Goal: Task Accomplishment & Management: Complete application form

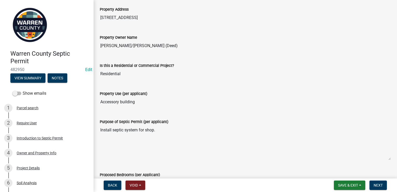
scroll to position [47, 0]
click at [34, 156] on div "4 Owner and Property Info" at bounding box center [44, 153] width 81 height 8
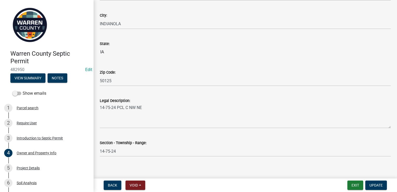
scroll to position [252, 0]
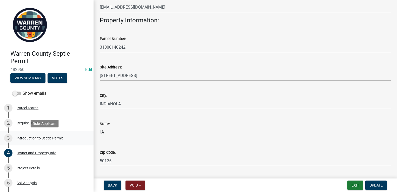
click at [43, 137] on div "Introduction to Septic Permit" at bounding box center [40, 138] width 46 height 4
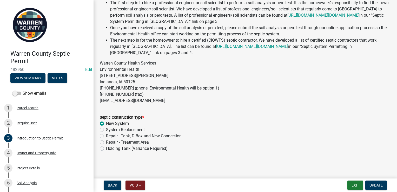
scroll to position [105, 0]
click at [47, 154] on div "Owner and Property Info" at bounding box center [37, 153] width 40 height 4
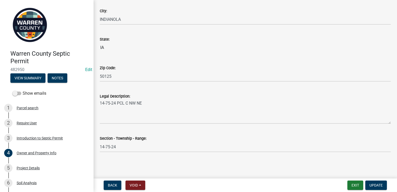
scroll to position [336, 0]
click at [35, 168] on div "Project Details" at bounding box center [28, 168] width 23 height 4
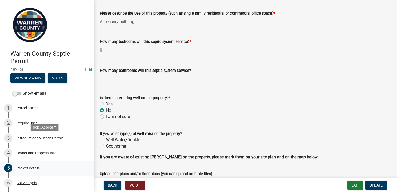
scroll to position [79, 0]
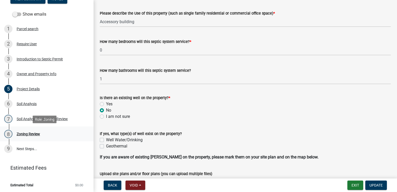
click at [36, 137] on div "8 Zoning Review" at bounding box center [44, 134] width 81 height 8
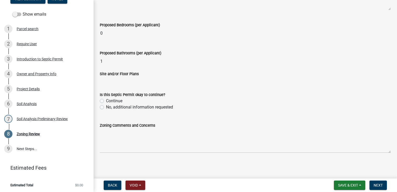
scroll to position [196, 0]
click at [106, 100] on label "Continue" at bounding box center [114, 101] width 16 height 6
click at [106, 100] on input "Continue" at bounding box center [107, 99] width 3 height 3
radio input "true"
click at [379, 183] on span "Next" at bounding box center [378, 185] width 9 height 4
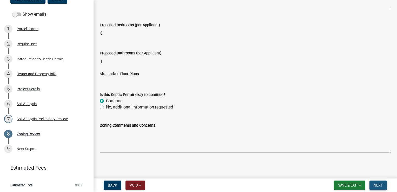
scroll to position [0, 0]
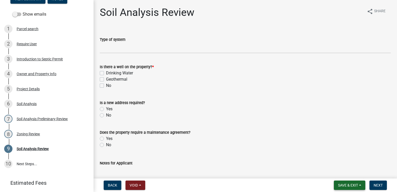
click at [354, 185] on span "Save & Exit" at bounding box center [348, 185] width 20 height 4
click at [342, 171] on button "Save & Exit" at bounding box center [345, 171] width 42 height 12
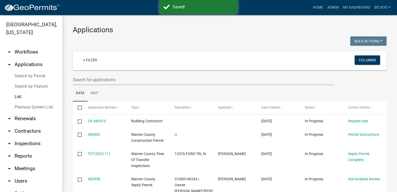
click at [32, 58] on link "arrow_drop_up Applications" at bounding box center [31, 64] width 62 height 12
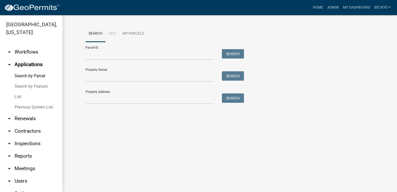
click at [17, 91] on link "List" at bounding box center [31, 96] width 62 height 10
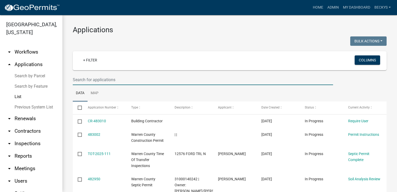
click at [75, 80] on input "text" at bounding box center [203, 79] width 260 height 11
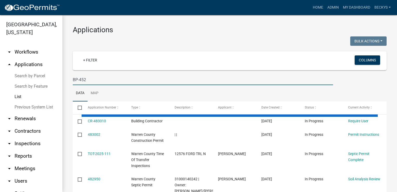
type input "BP-452"
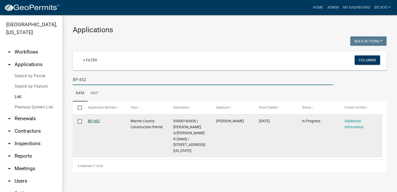
click at [94, 120] on link "BP-452" at bounding box center [94, 121] width 12 height 4
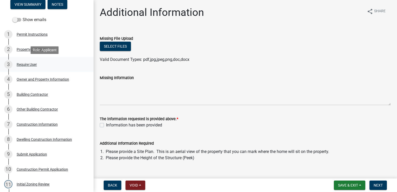
scroll to position [73, 0]
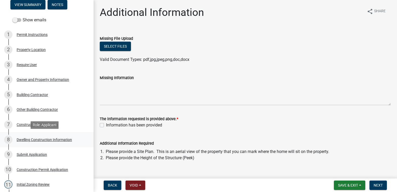
click at [44, 138] on div "Dwelling Construction Information" at bounding box center [44, 140] width 55 height 4
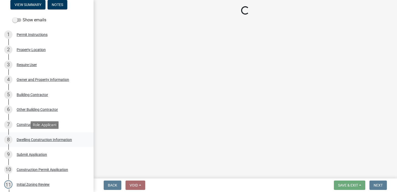
select select "6be2891c-b014-4eb5-8316-9de7191813e4"
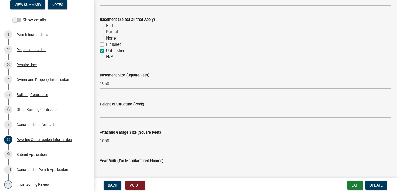
scroll to position [217, 0]
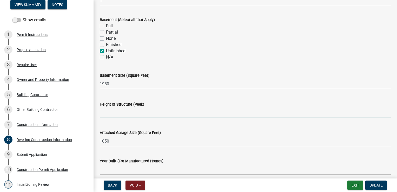
click at [105, 114] on input "Height of Structure (Peek)" at bounding box center [245, 112] width 291 height 11
type input "25"
click at [372, 186] on span "Update" at bounding box center [375, 185] width 13 height 4
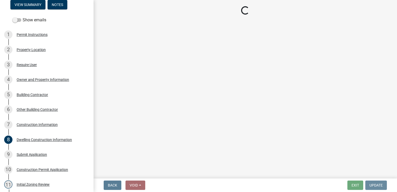
scroll to position [0, 0]
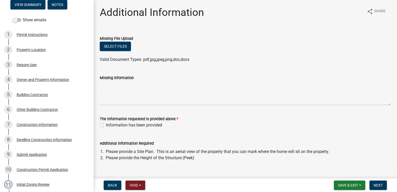
click at [106, 124] on label "Information has been provided" at bounding box center [134, 125] width 56 height 6
click at [106, 124] on input "Information has been provided" at bounding box center [107, 123] width 3 height 3
checkbox input "true"
click at [376, 189] on button "Next" at bounding box center [377, 184] width 17 height 9
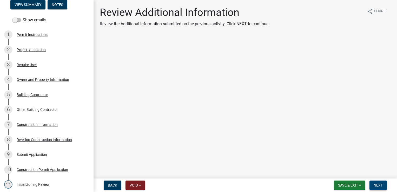
click at [376, 182] on button "Next" at bounding box center [377, 184] width 17 height 9
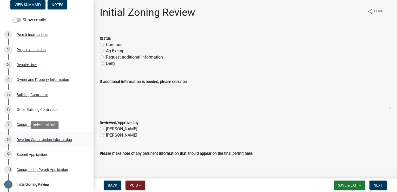
click at [32, 138] on div "Dwelling Construction Information" at bounding box center [44, 140] width 55 height 4
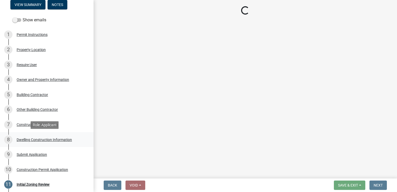
select select "6be2891c-b014-4eb5-8316-9de7191813e4"
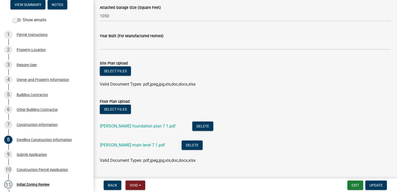
scroll to position [369, 0]
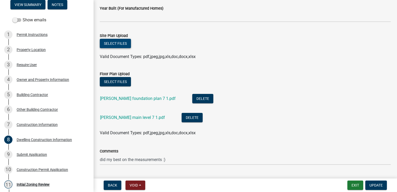
click at [114, 46] on button "Select files" at bounding box center [115, 43] width 31 height 9
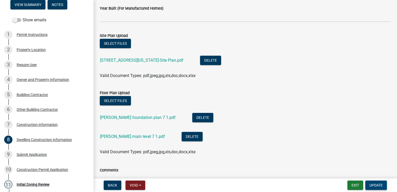
click at [375, 187] on span "Update" at bounding box center [375, 185] width 13 height 4
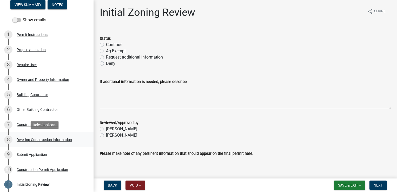
click at [54, 138] on div "Dwelling Construction Information" at bounding box center [44, 140] width 55 height 4
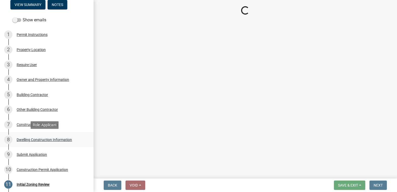
select select "6be2891c-b014-4eb5-8316-9de7191813e4"
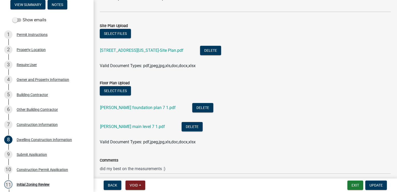
scroll to position [379, 0]
click at [141, 49] on link "[STREET_ADDRESS][US_STATE]-Site Plan.pdf" at bounding box center [141, 50] width 83 height 5
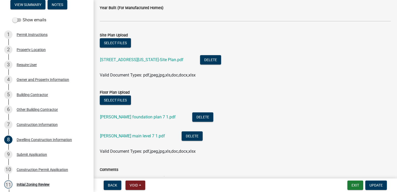
scroll to position [370, 0]
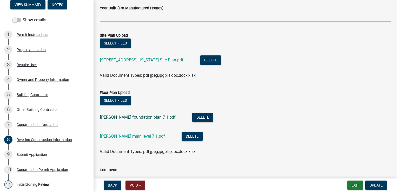
click at [122, 119] on link "[PERSON_NAME] foundation plan 7 1.pdf" at bounding box center [138, 117] width 76 height 5
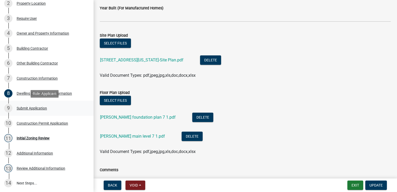
scroll to position [119, 0]
click at [35, 138] on div "Initial Zoning Review" at bounding box center [33, 138] width 33 height 4
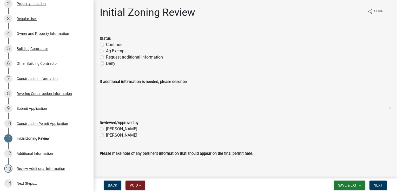
click at [106, 45] on label "Continue" at bounding box center [114, 45] width 16 height 6
click at [106, 45] on input "Continue" at bounding box center [107, 43] width 3 height 3
radio input "true"
click at [106, 134] on label "[PERSON_NAME]" at bounding box center [121, 135] width 31 height 6
click at [106, 134] on input "[PERSON_NAME]" at bounding box center [107, 133] width 3 height 3
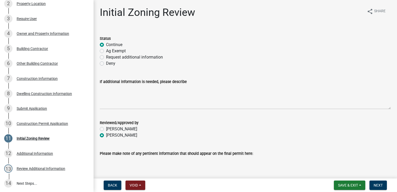
radio input "true"
click at [375, 186] on span "Next" at bounding box center [378, 185] width 9 height 4
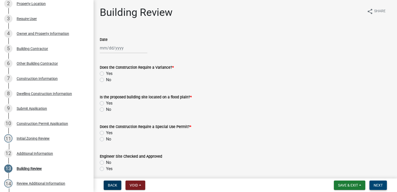
scroll to position [134, 0]
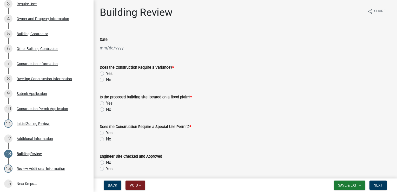
click at [111, 48] on div at bounding box center [124, 48] width 48 height 11
select select "9"
select select "2025"
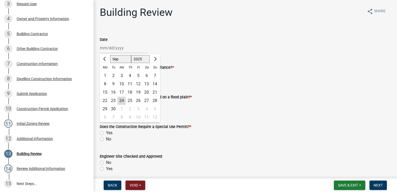
click at [122, 98] on div "24" at bounding box center [121, 100] width 8 height 8
type input "[DATE]"
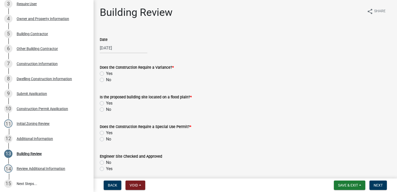
click at [106, 80] on label "No" at bounding box center [108, 80] width 5 height 6
click at [106, 80] on input "No" at bounding box center [107, 78] width 3 height 3
radio input "true"
click at [106, 110] on label "No" at bounding box center [108, 109] width 5 height 6
click at [106, 110] on input "No" at bounding box center [107, 107] width 3 height 3
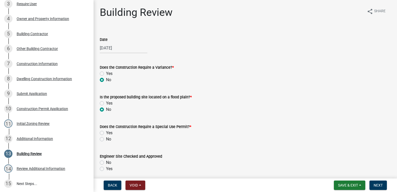
radio input "true"
click at [103, 141] on div "No" at bounding box center [245, 139] width 291 height 6
click at [106, 140] on label "No" at bounding box center [108, 139] width 5 height 6
click at [106, 139] on input "No" at bounding box center [107, 137] width 3 height 3
radio input "true"
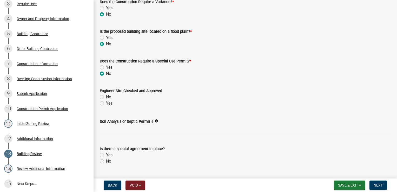
scroll to position [65, 0]
click at [106, 102] on label "Yes" at bounding box center [109, 103] width 6 height 6
click at [106, 102] on input "Yes" at bounding box center [107, 101] width 3 height 3
radio input "true"
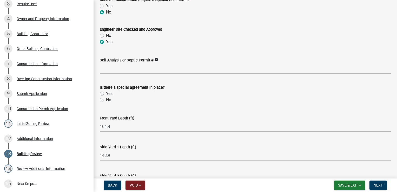
scroll to position [127, 0]
click at [106, 100] on label "No" at bounding box center [108, 100] width 5 height 6
click at [106, 100] on input "No" at bounding box center [107, 98] width 3 height 3
radio input "true"
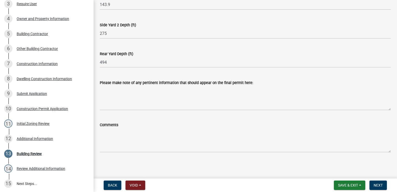
scroll to position [277, 0]
click at [377, 189] on button "Next" at bounding box center [377, 184] width 17 height 9
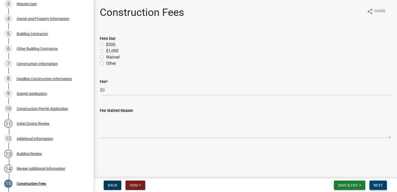
scroll to position [179, 0]
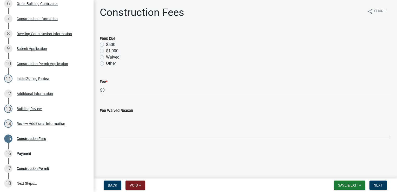
click at [106, 45] on label "$500" at bounding box center [110, 45] width 9 height 6
click at [106, 45] on input "$500" at bounding box center [107, 43] width 3 height 3
radio input "true"
click at [380, 183] on span "Next" at bounding box center [378, 185] width 9 height 4
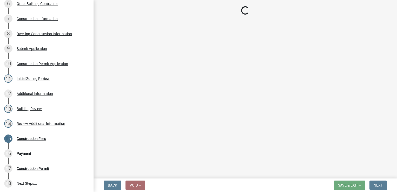
select select "3: 3"
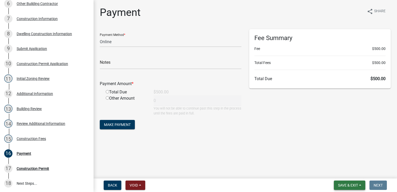
click at [360, 184] on button "Save & Exit" at bounding box center [349, 184] width 31 height 9
click at [346, 173] on button "Save & Exit" at bounding box center [345, 171] width 42 height 12
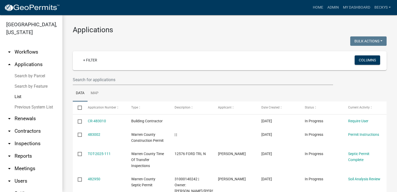
click at [17, 91] on link "List" at bounding box center [31, 96] width 62 height 10
click at [72, 78] on div at bounding box center [203, 79] width 268 height 11
click at [74, 79] on input "text" at bounding box center [203, 79] width 260 height 11
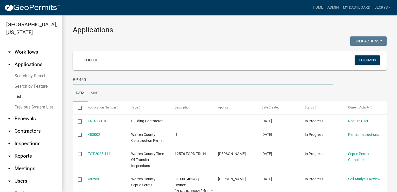
type input "BP-460"
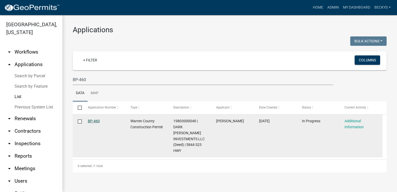
click at [98, 122] on link "BP-460" at bounding box center [94, 121] width 12 height 4
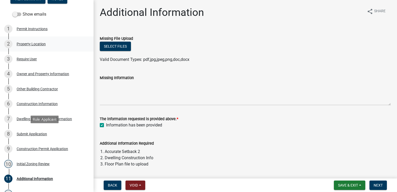
scroll to position [79, 0]
click at [49, 118] on div "Dwelling Construction Information" at bounding box center [44, 119] width 55 height 4
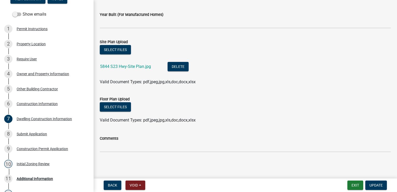
scroll to position [363, 0]
click at [111, 109] on button "Select files" at bounding box center [115, 107] width 31 height 9
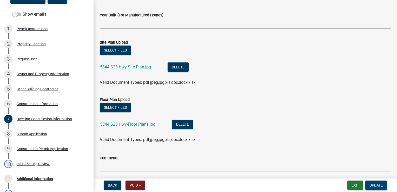
click at [383, 186] on button "Update" at bounding box center [376, 184] width 22 height 9
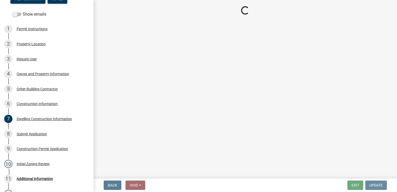
scroll to position [0, 0]
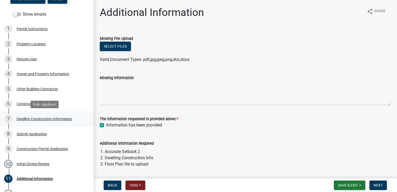
click at [54, 121] on div "7 Dwelling Construction Information" at bounding box center [44, 119] width 81 height 8
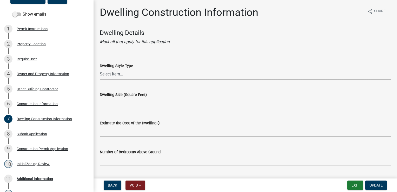
click at [120, 72] on select "Select Item... 1 Story Frame 1 Story Brick 1 1/2 Story Frame 1 1/2 Story Brick …" at bounding box center [245, 74] width 291 height 11
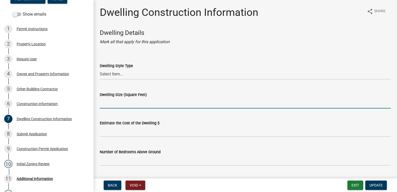
click at [113, 104] on input "Dwelling Size (Square Feet)" at bounding box center [245, 103] width 291 height 11
type input "3138"
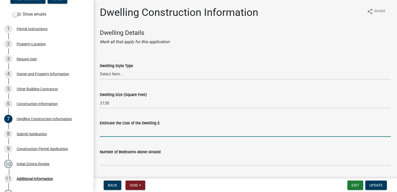
click at [105, 133] on input "text" at bounding box center [245, 131] width 291 height 11
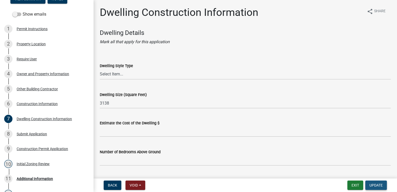
click at [374, 183] on span "Update" at bounding box center [375, 185] width 13 height 4
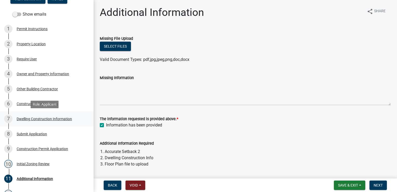
click at [48, 121] on div "7 Dwelling Construction Information" at bounding box center [44, 119] width 81 height 8
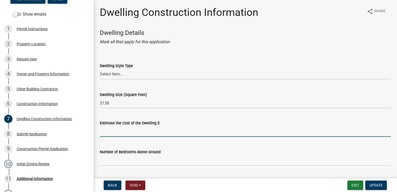
click at [101, 135] on input "text" at bounding box center [245, 131] width 291 height 11
type input "400000"
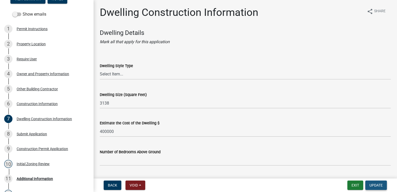
click at [373, 183] on span "Update" at bounding box center [375, 185] width 13 height 4
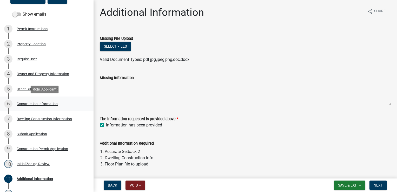
click at [30, 101] on div "6 Construction Information" at bounding box center [44, 104] width 81 height 8
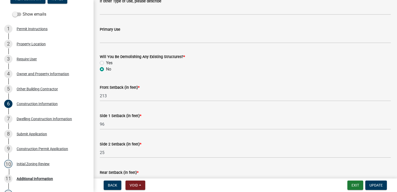
scroll to position [213, 0]
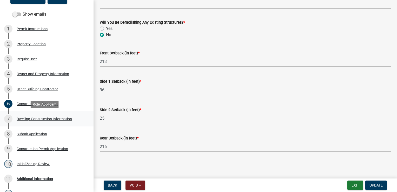
click at [48, 117] on div "Dwelling Construction Information" at bounding box center [44, 119] width 55 height 4
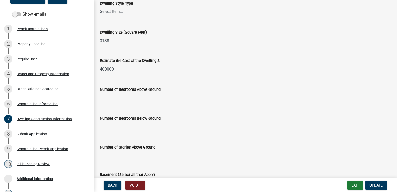
scroll to position [62, 0]
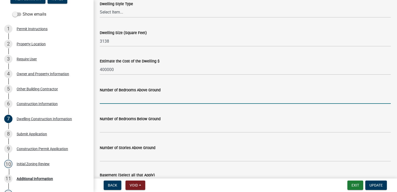
click at [111, 101] on input "text" at bounding box center [245, 98] width 291 height 11
click at [109, 98] on input "text" at bounding box center [245, 98] width 291 height 11
type input "4"
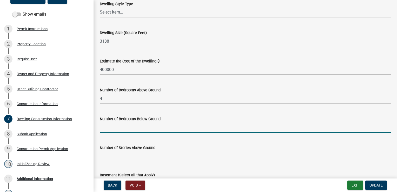
click at [106, 131] on input "text" at bounding box center [245, 127] width 291 height 11
type input "0"
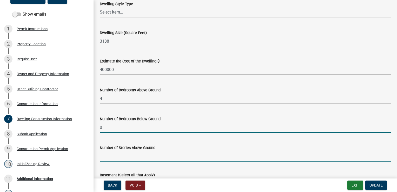
click at [104, 156] on input "Number of Stories Above Ground" at bounding box center [245, 156] width 291 height 11
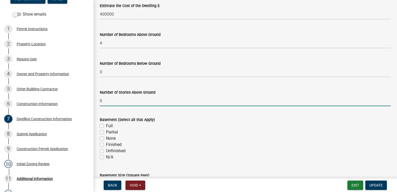
scroll to position [117, 0]
type input "0"
click at [106, 139] on label "None" at bounding box center [111, 138] width 10 height 6
click at [106, 139] on input "None" at bounding box center [107, 136] width 3 height 3
checkbox input "true"
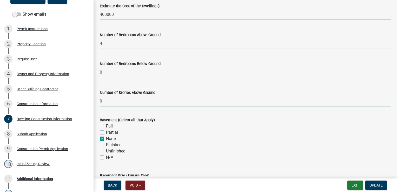
checkbox input "false"
checkbox input "true"
checkbox input "false"
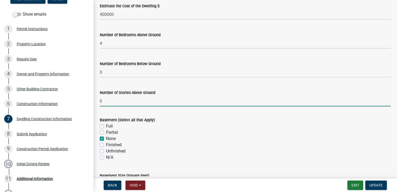
checkbox input "false"
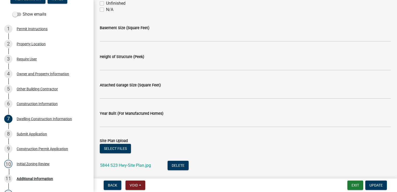
scroll to position [264, 0]
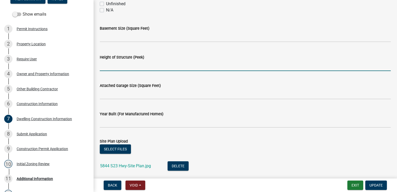
click at [118, 64] on input "Height of Structure (Peek)" at bounding box center [245, 65] width 291 height 11
type input "18"
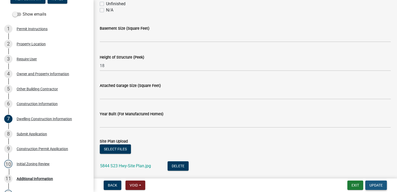
click at [380, 183] on span "Update" at bounding box center [375, 185] width 13 height 4
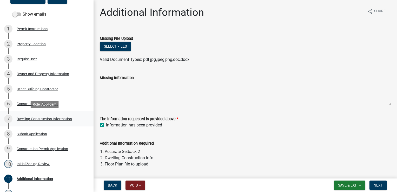
click at [53, 117] on div "Dwelling Construction Information" at bounding box center [44, 119] width 55 height 4
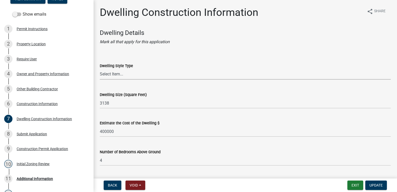
click at [119, 70] on select "Select Item... 1 Story Frame 1 Story Brick 1 1/2 Story Frame 1 1/2 Story Brick …" at bounding box center [245, 74] width 291 height 11
click at [100, 69] on select "Select Item... 1 Story Frame 1 Story Brick 1 1/2 Story Frame 1 1/2 Story Brick …" at bounding box center [245, 74] width 291 height 11
select select "6be2891c-b014-4eb5-8316-9de7191813e4"
click at [374, 186] on span "Update" at bounding box center [375, 185] width 13 height 4
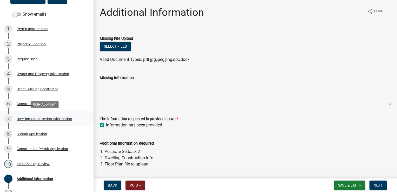
click at [39, 120] on div "Dwelling Construction Information" at bounding box center [44, 119] width 55 height 4
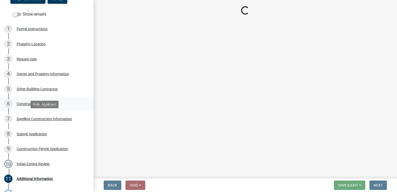
select select "6be2891c-b014-4eb5-8316-9de7191813e4"
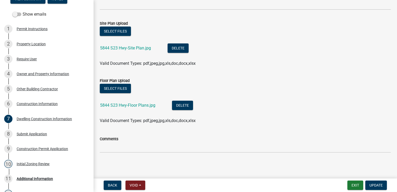
scroll to position [381, 0]
click at [132, 49] on link "5844 S23 Hwy-Site Plan.jpg" at bounding box center [125, 48] width 51 height 5
click at [116, 104] on link "5844 S23 Hwy-Floor Plans.jpg" at bounding box center [127, 105] width 55 height 5
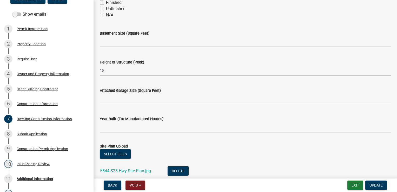
scroll to position [259, 0]
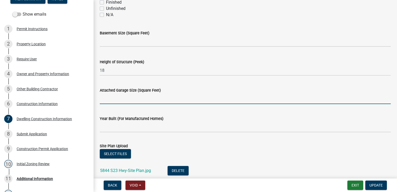
click at [106, 101] on input "Attached Garage Size (Square Feet)" at bounding box center [245, 98] width 291 height 11
type input "624"
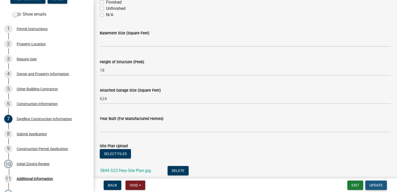
click at [374, 185] on span "Update" at bounding box center [375, 185] width 13 height 4
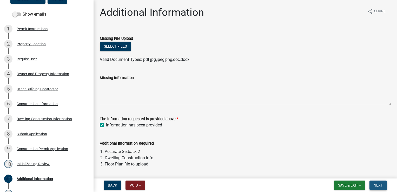
click at [378, 184] on span "Next" at bounding box center [378, 185] width 9 height 4
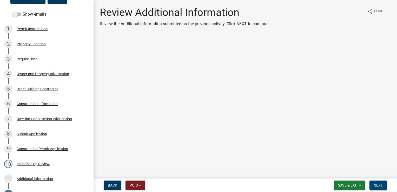
click at [378, 184] on span "Next" at bounding box center [378, 185] width 9 height 4
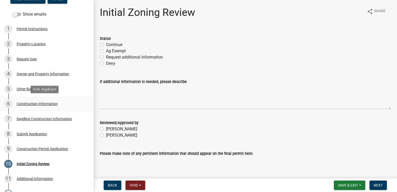
click at [39, 104] on div "Construction Information" at bounding box center [37, 104] width 41 height 4
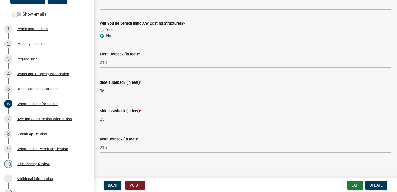
scroll to position [213, 0]
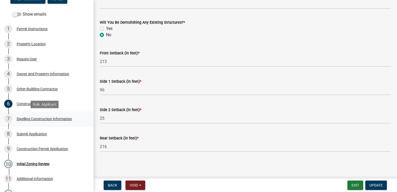
click at [48, 122] on div "7 Dwelling Construction Information" at bounding box center [44, 119] width 81 height 8
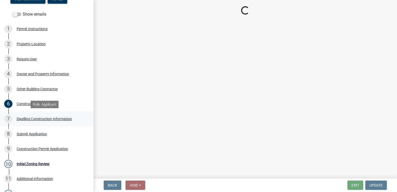
scroll to position [0, 0]
select select "6be2891c-b014-4eb5-8316-9de7191813e4"
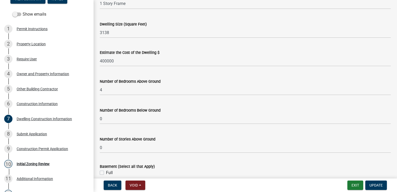
scroll to position [70, 0]
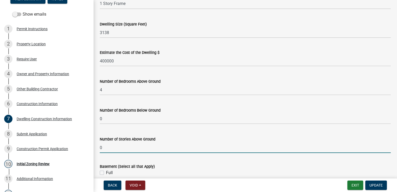
click at [102, 148] on input "0" at bounding box center [245, 147] width 291 height 11
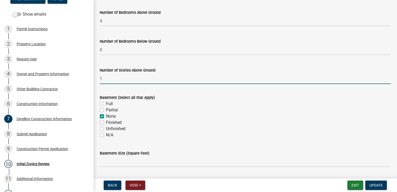
scroll to position [139, 0]
type input "1"
click at [380, 187] on span "Update" at bounding box center [375, 185] width 13 height 4
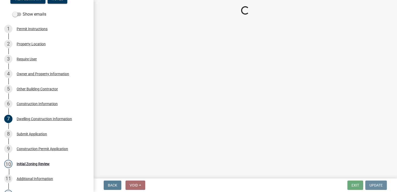
scroll to position [0, 0]
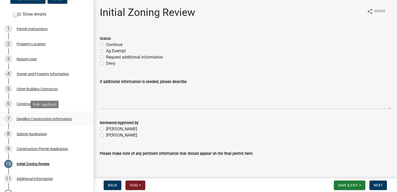
click at [39, 118] on div "Dwelling Construction Information" at bounding box center [44, 119] width 55 height 4
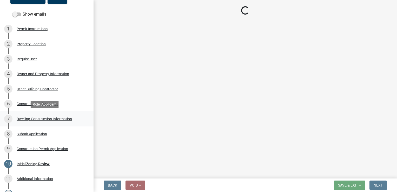
select select "6be2891c-b014-4eb5-8316-9de7191813e4"
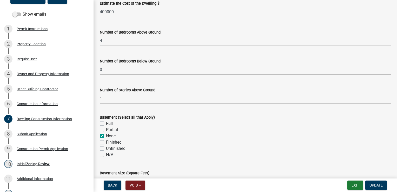
scroll to position [112, 0]
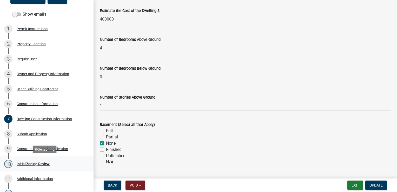
click at [34, 165] on div "Initial Zoning Review" at bounding box center [33, 164] width 33 height 4
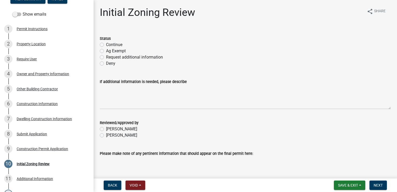
click at [106, 44] on label "Continue" at bounding box center [114, 45] width 16 height 6
click at [106, 44] on input "Continue" at bounding box center [107, 43] width 3 height 3
radio input "true"
click at [106, 134] on label "[PERSON_NAME]" at bounding box center [121, 135] width 31 height 6
click at [106, 134] on input "[PERSON_NAME]" at bounding box center [107, 133] width 3 height 3
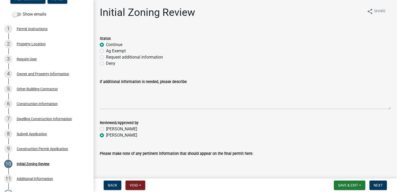
radio input "true"
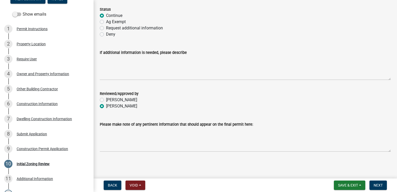
scroll to position [28, 0]
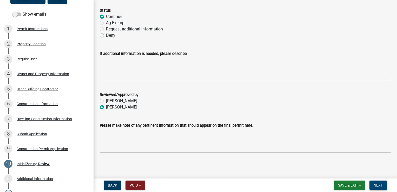
click at [382, 184] on span "Next" at bounding box center [378, 185] width 9 height 4
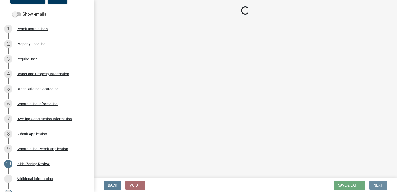
scroll to position [0, 0]
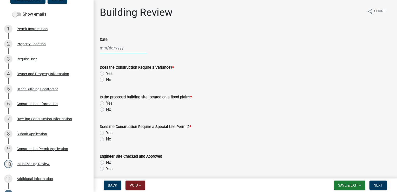
click at [121, 49] on div at bounding box center [124, 48] width 48 height 11
select select "9"
select select "2025"
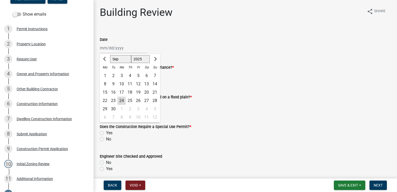
click at [122, 99] on div "24" at bounding box center [121, 100] width 8 height 8
type input "[DATE]"
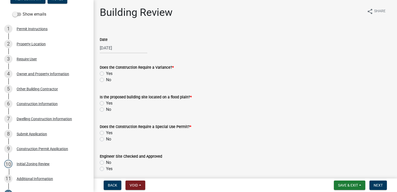
click at [106, 78] on label "No" at bounding box center [108, 80] width 5 height 6
click at [106, 78] on input "No" at bounding box center [107, 78] width 3 height 3
radio input "true"
click at [106, 111] on label "No" at bounding box center [108, 109] width 5 height 6
click at [106, 110] on input "No" at bounding box center [107, 107] width 3 height 3
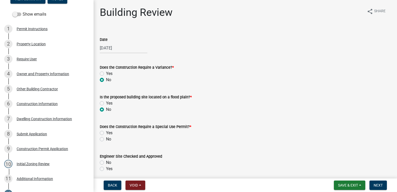
radio input "true"
click at [106, 140] on label "No" at bounding box center [108, 139] width 5 height 6
click at [106, 139] on input "No" at bounding box center [107, 137] width 3 height 3
radio input "true"
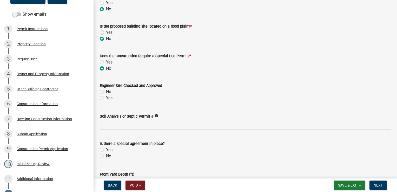
scroll to position [70, 0]
click at [106, 99] on label "Yes" at bounding box center [109, 98] width 6 height 6
click at [106, 98] on input "Yes" at bounding box center [107, 96] width 3 height 3
radio input "true"
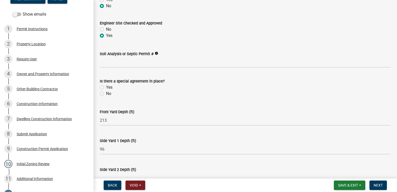
scroll to position [133, 0]
click at [106, 95] on label "No" at bounding box center [108, 94] width 5 height 6
click at [106, 94] on input "No" at bounding box center [107, 92] width 3 height 3
radio input "true"
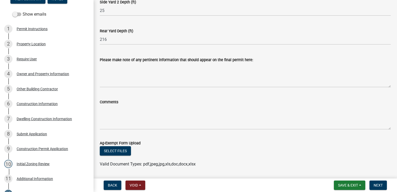
scroll to position [300, 0]
click at [373, 186] on button "Next" at bounding box center [377, 184] width 17 height 9
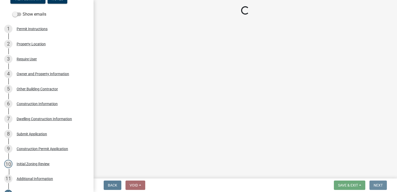
scroll to position [0, 0]
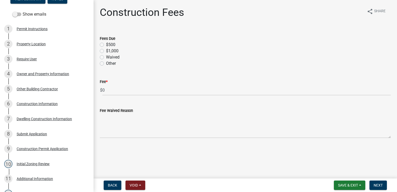
click at [106, 44] on label "$500" at bounding box center [110, 45] width 9 height 6
click at [106, 44] on input "$500" at bounding box center [107, 43] width 3 height 3
radio input "true"
click at [376, 185] on span "Next" at bounding box center [378, 185] width 9 height 4
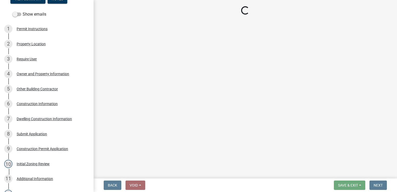
select select "3: 3"
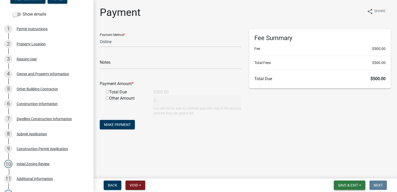
click at [358, 186] on span "Save & Exit" at bounding box center [348, 185] width 20 height 4
click at [343, 173] on button "Save & Exit" at bounding box center [345, 171] width 42 height 12
